Goal: Task Accomplishment & Management: Manage account settings

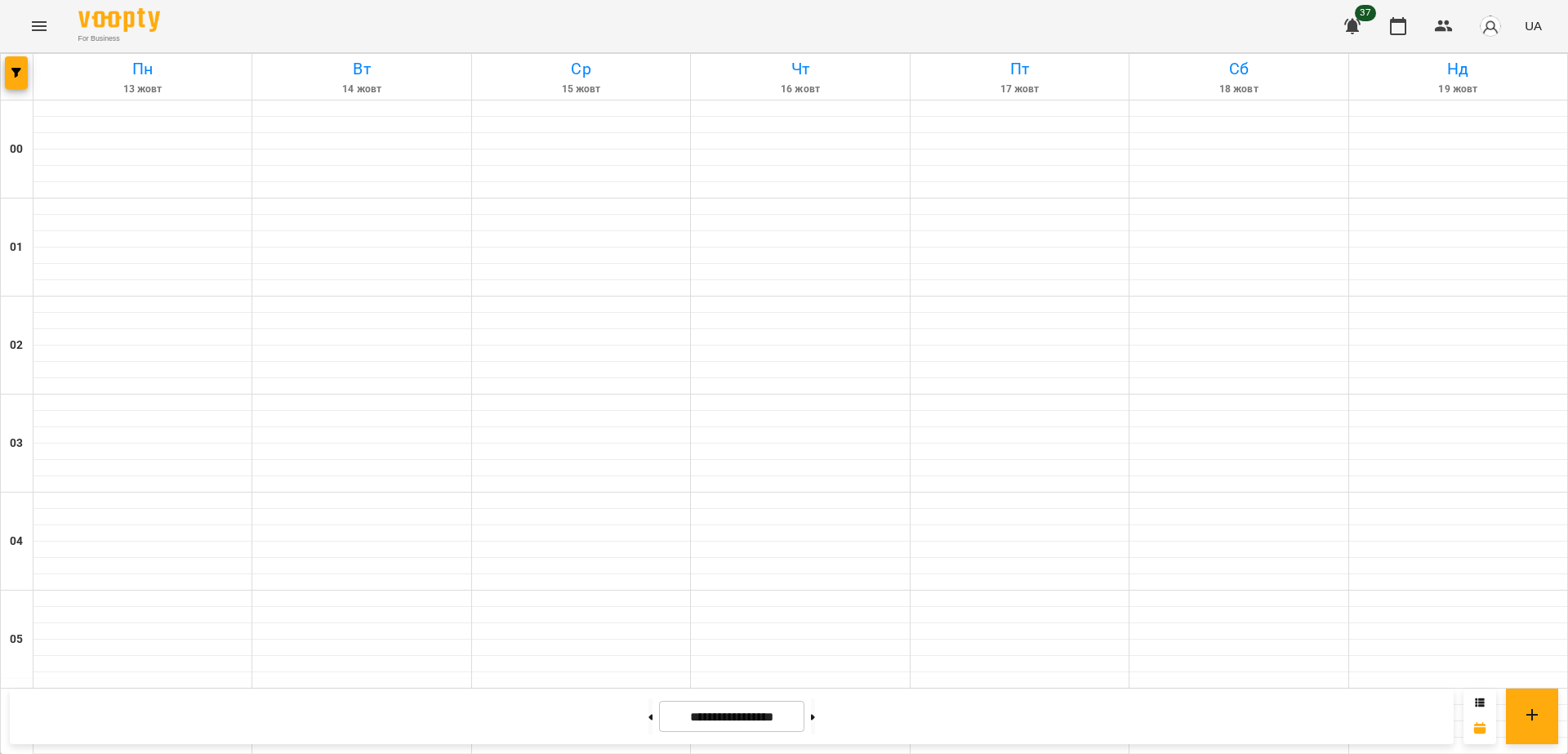
scroll to position [1126, 0]
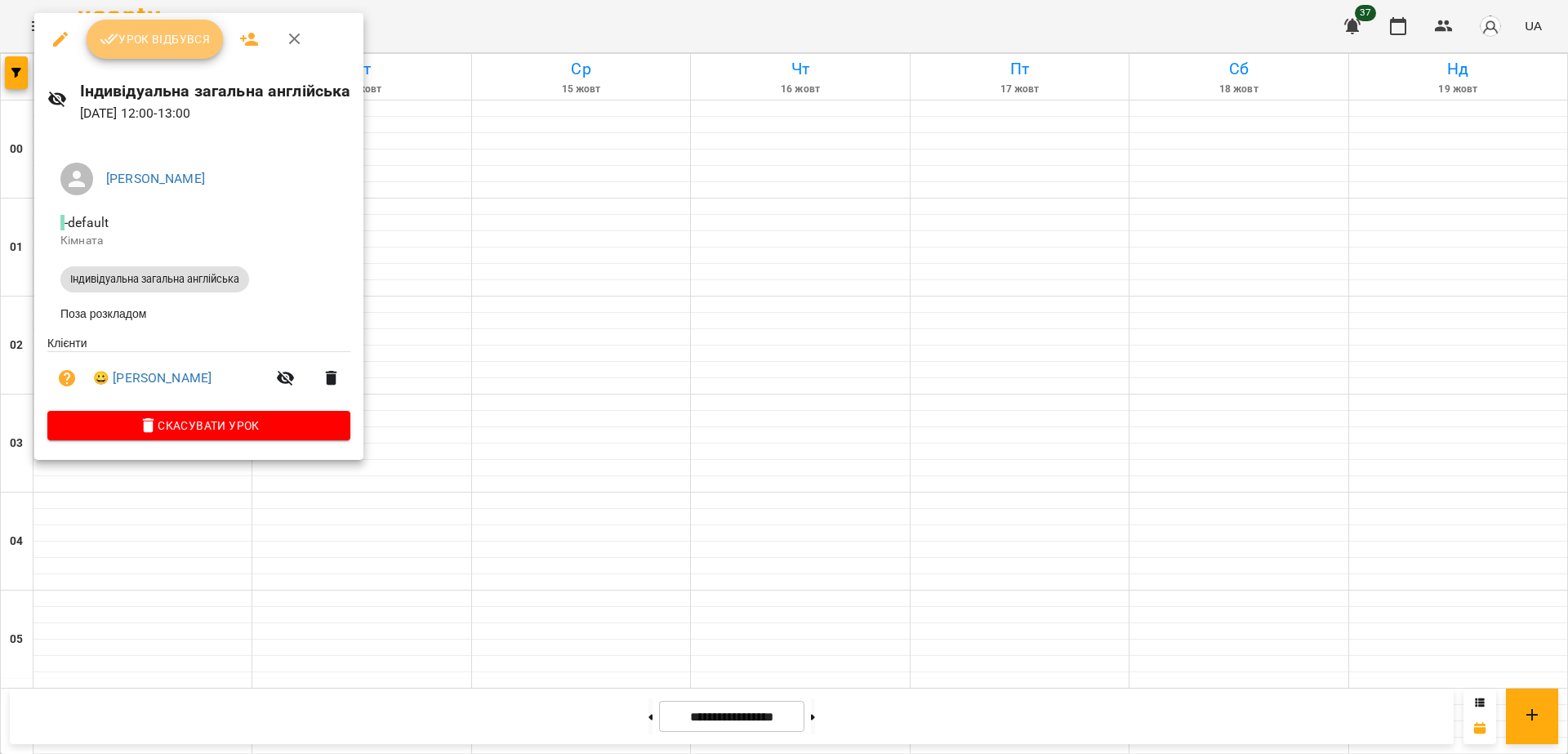
click at [146, 53] on button "Урок відбувся" at bounding box center [155, 39] width 137 height 39
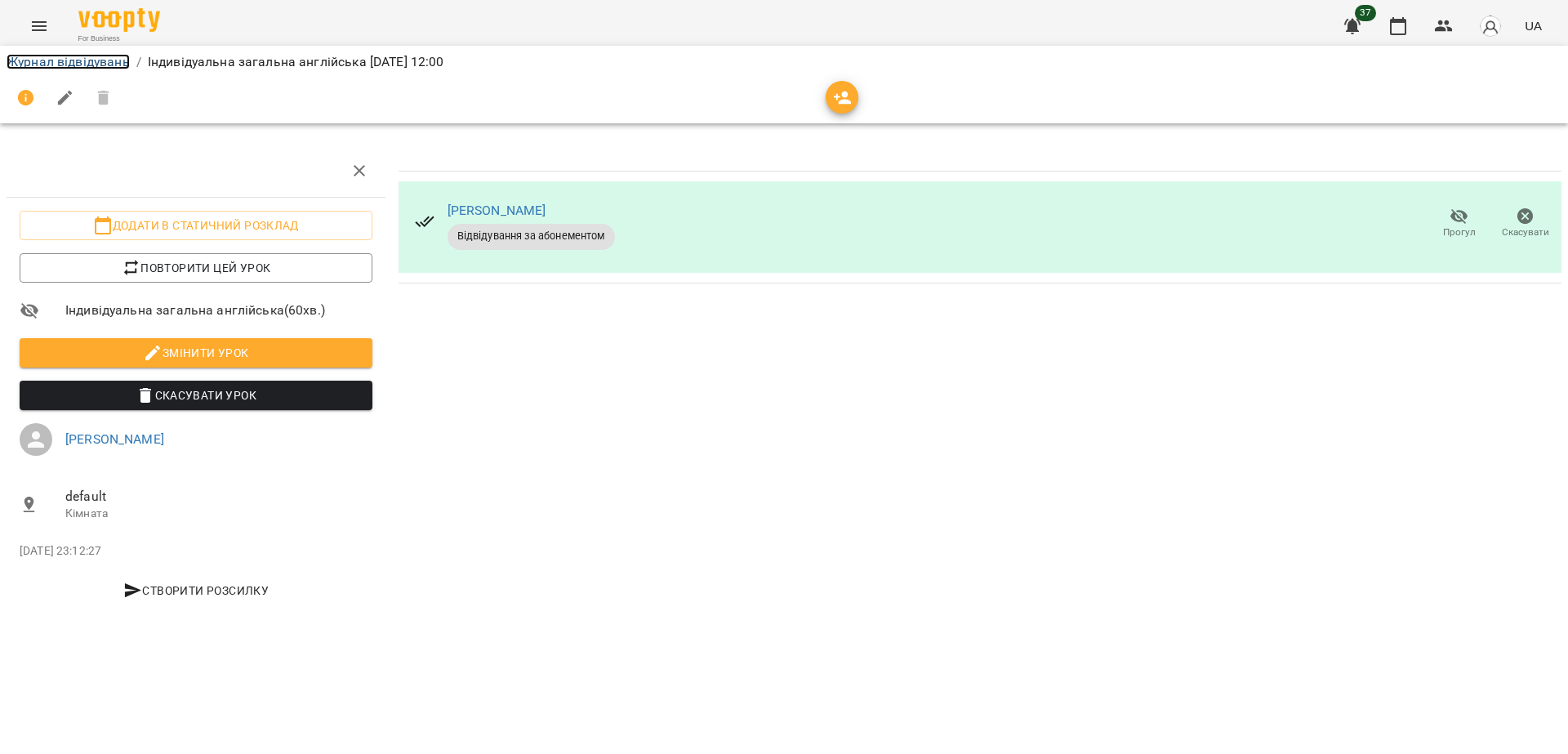
click at [121, 57] on link "Журнал відвідувань" at bounding box center [68, 62] width 123 height 15
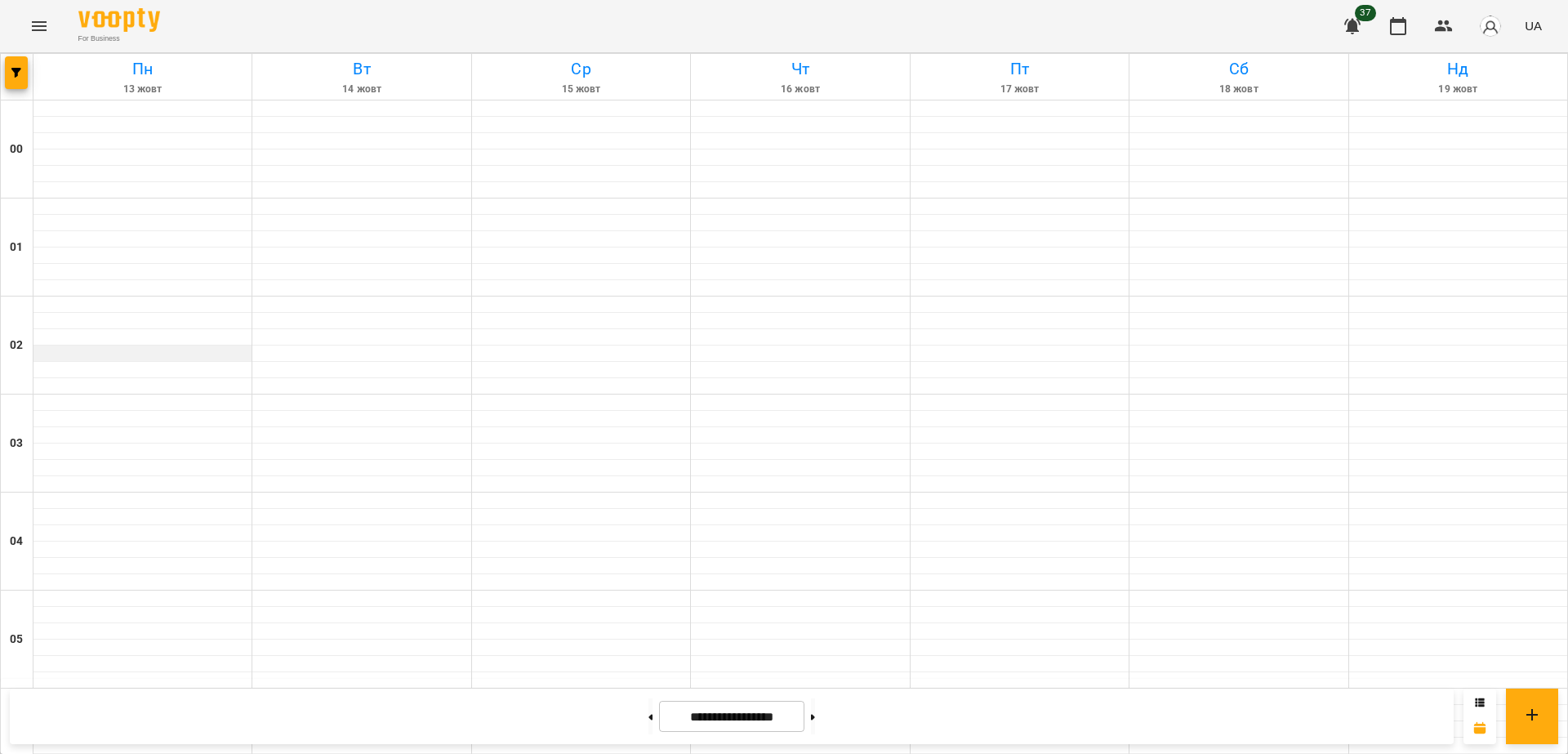
scroll to position [988, 0]
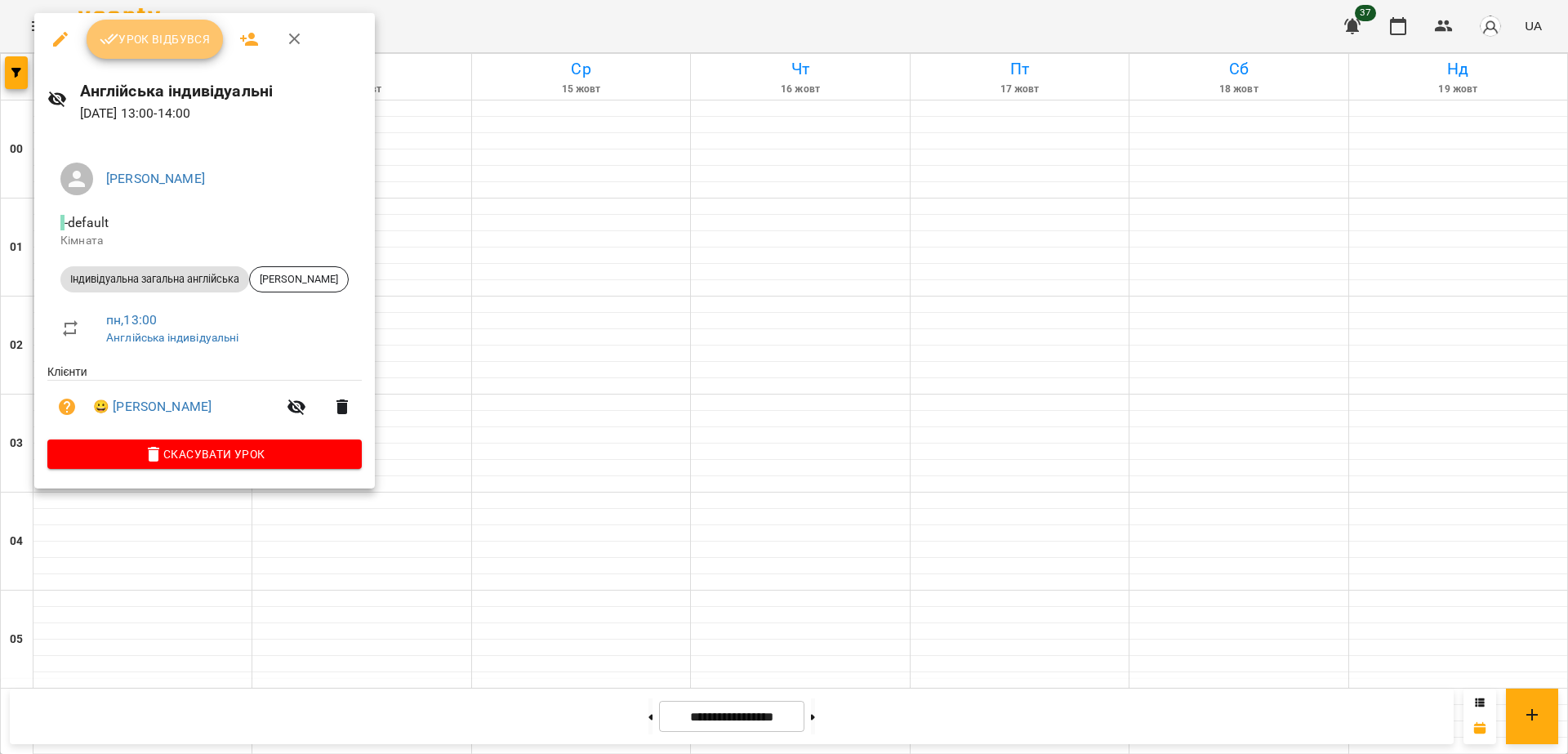
click at [195, 34] on span "Урок відбувся" at bounding box center [155, 39] width 111 height 20
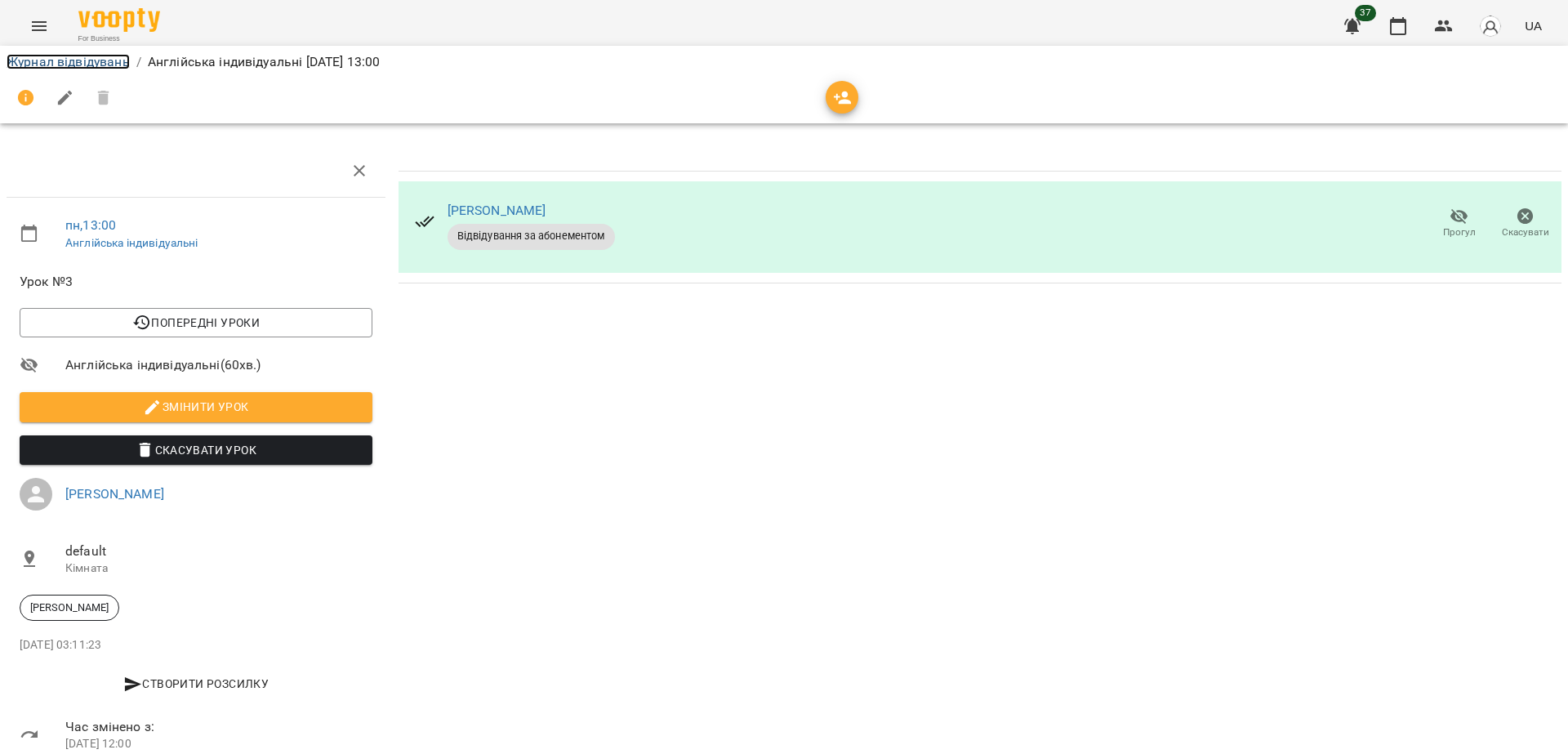
click at [83, 56] on link "Журнал відвідувань" at bounding box center [68, 62] width 123 height 15
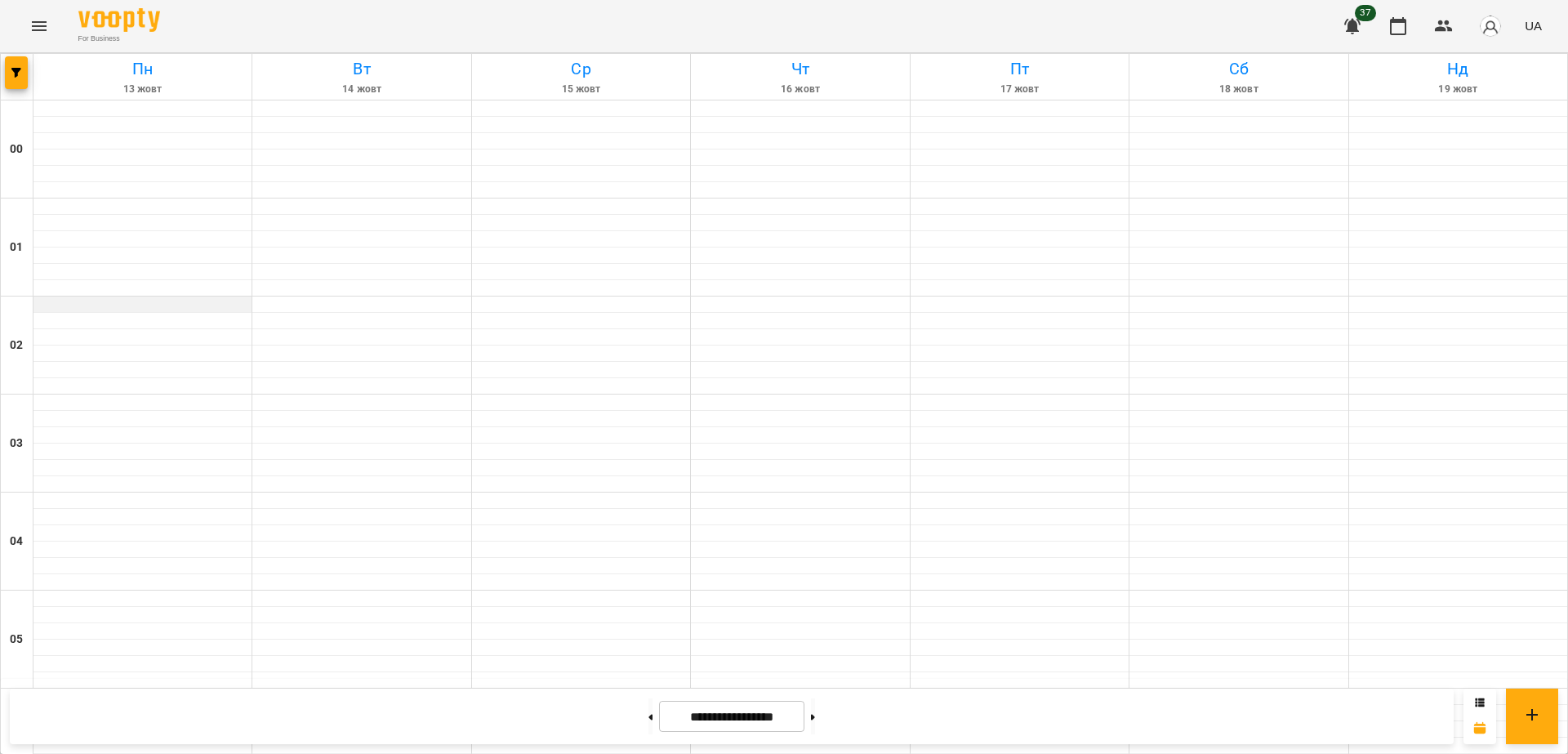
scroll to position [1461, 0]
